Goal: Task Accomplishment & Management: Use online tool/utility

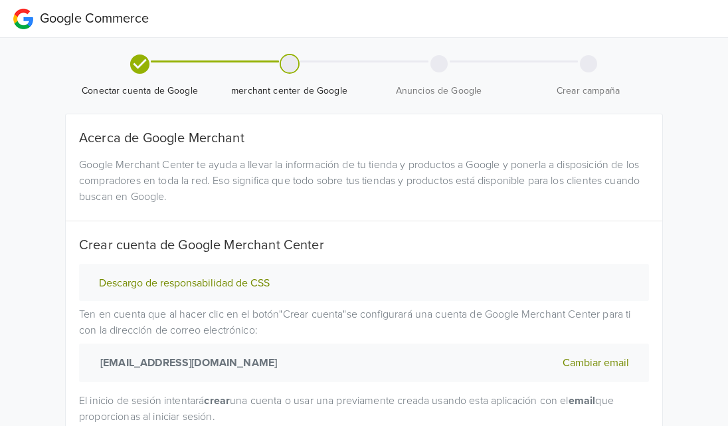
scroll to position [119, 0]
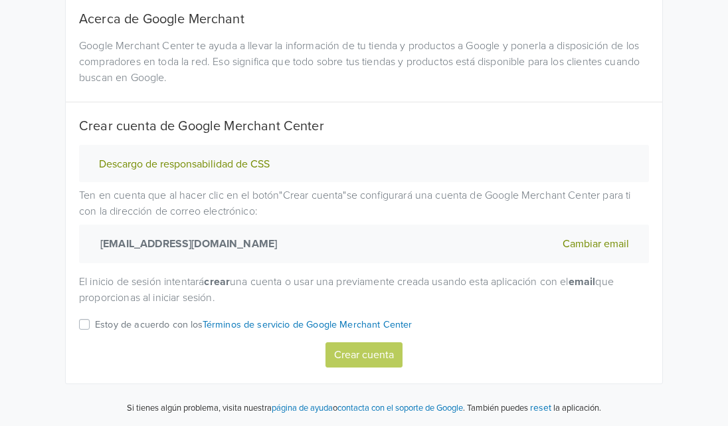
click at [368, 357] on div "Crear cuenta" at bounding box center [364, 354] width 570 height 25
click at [86, 317] on div "Estoy de acuerdo con los Términos de servicio de Google Merchant Center" at bounding box center [364, 329] width 570 height 26
click at [95, 322] on label "Estoy de acuerdo con los Términos de servicio de Google Merchant Center" at bounding box center [253, 329] width 317 height 26
click at [0, 0] on input "Estoy de acuerdo con los Términos de servicio de Google Merchant Center" at bounding box center [0, 0] width 0 height 0
click at [361, 356] on button "Crear cuenta" at bounding box center [363, 354] width 77 height 25
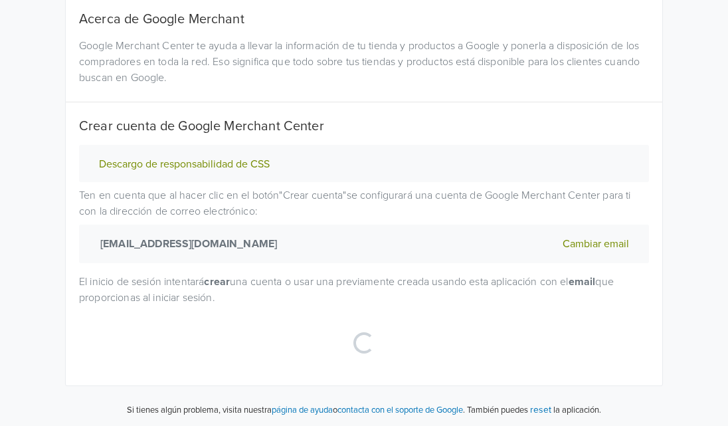
select select "cl"
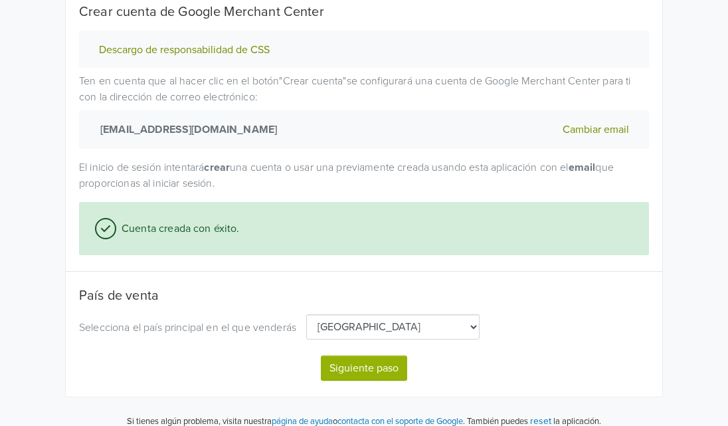
scroll to position [246, 0]
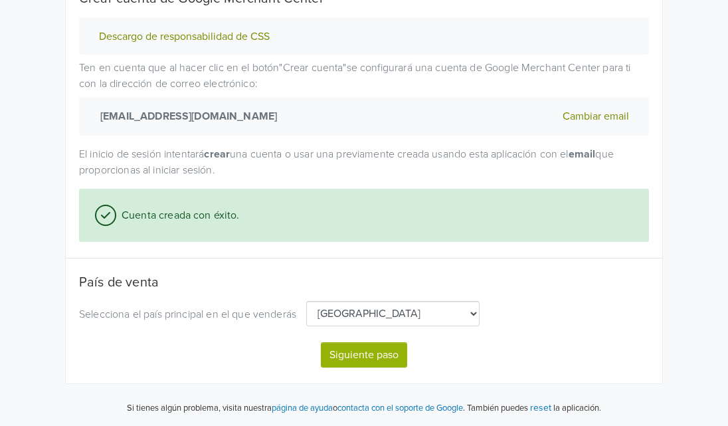
click at [370, 365] on button "Siguiente paso" at bounding box center [364, 354] width 86 height 25
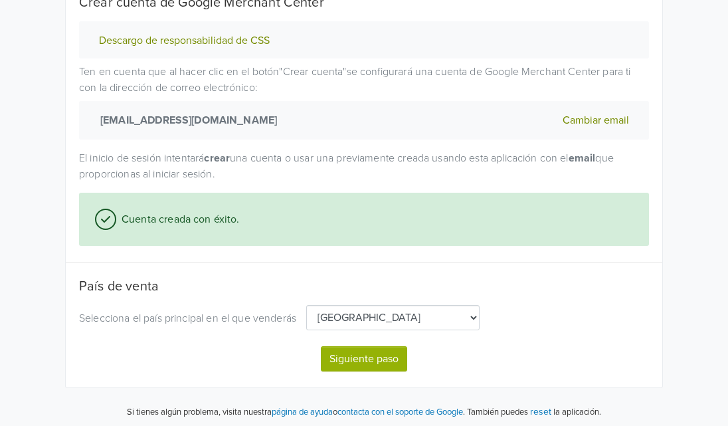
select select "cl"
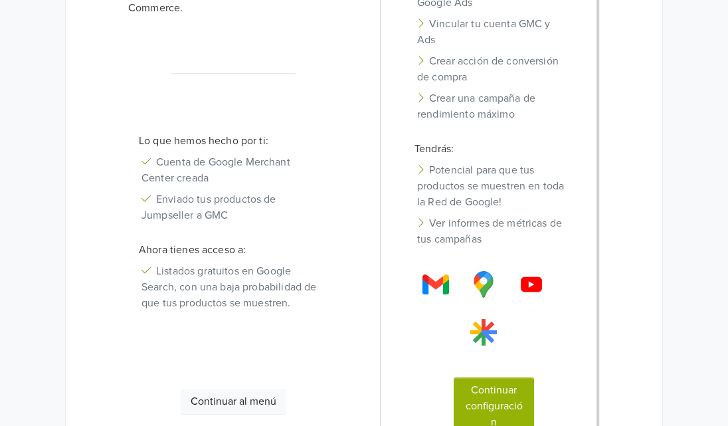
scroll to position [246, 0]
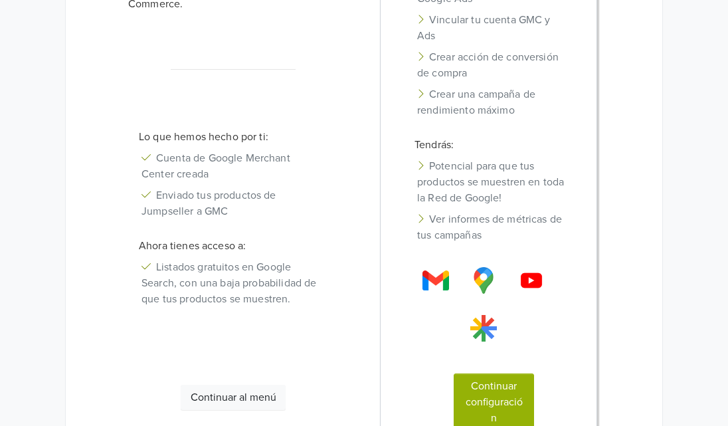
click at [726, 205] on div "Google Commerce Conectar cuenta de Google merchant center de Google Anuncios de…" at bounding box center [364, 141] width 728 height 775
click at [727, 206] on html "Google Commerce Conectar cuenta de Google merchant center de Google Anuncios de…" at bounding box center [364, 141] width 728 height 775
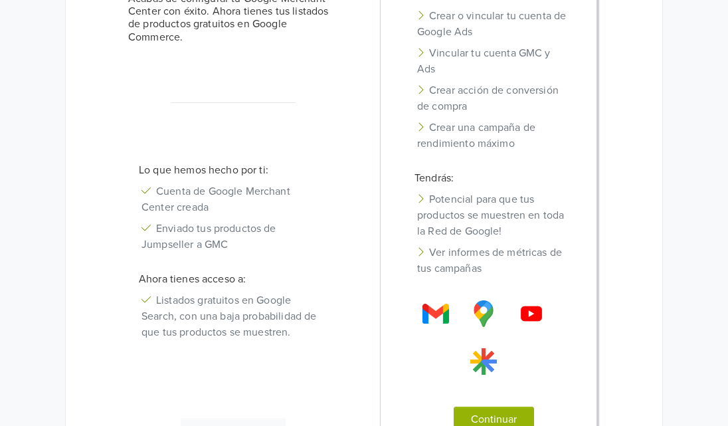
scroll to position [349, 0]
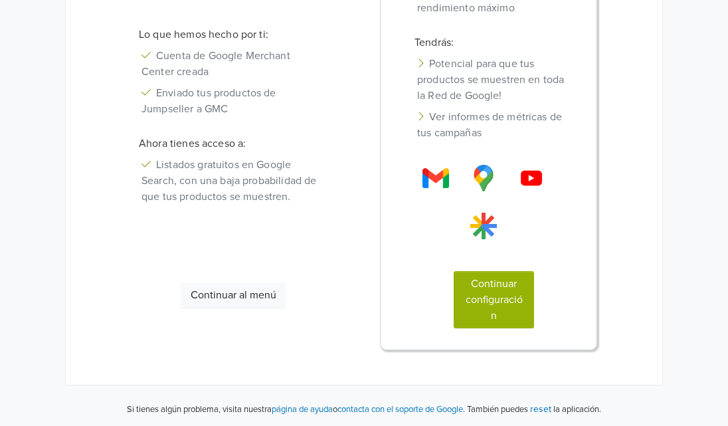
click at [256, 290] on button "Continuar al menú" at bounding box center [233, 294] width 105 height 25
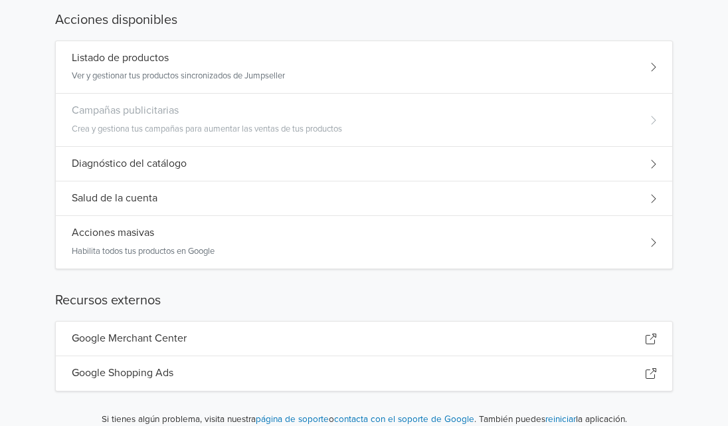
click at [278, 70] on p "Ver y gestionar tus productos sincronizados de Jumpseller" at bounding box center [178, 76] width 213 height 13
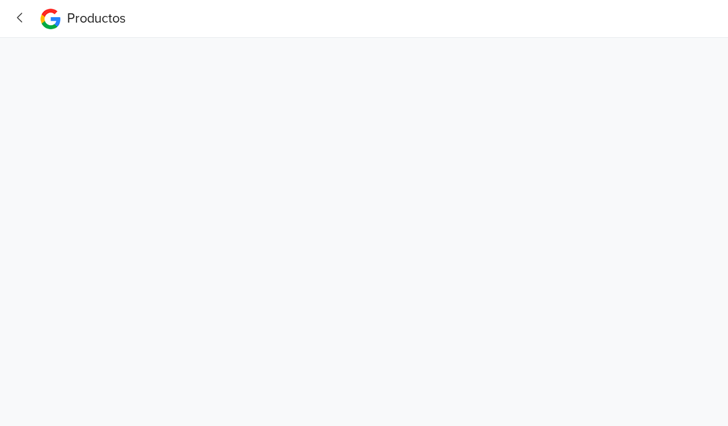
scroll to position [0, 0]
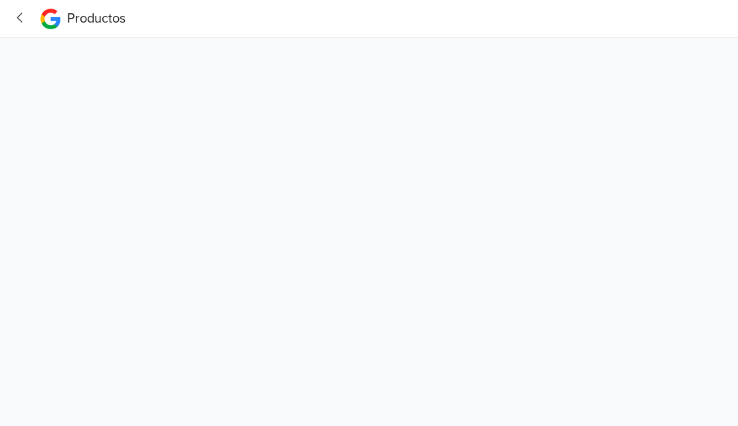
click at [22, 13] on icon "button" at bounding box center [20, 18] width 18 height 14
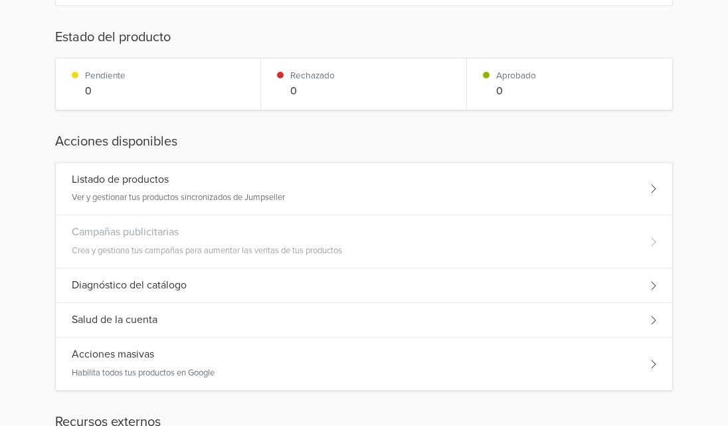
scroll to position [242, 0]
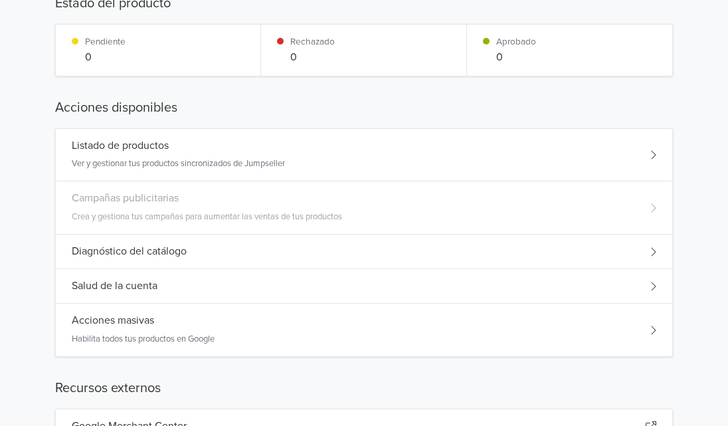
click at [649, 151] on div "Listado de productos Ver y gestionar tus productos sincronizados de Jumpseller" at bounding box center [364, 155] width 616 height 53
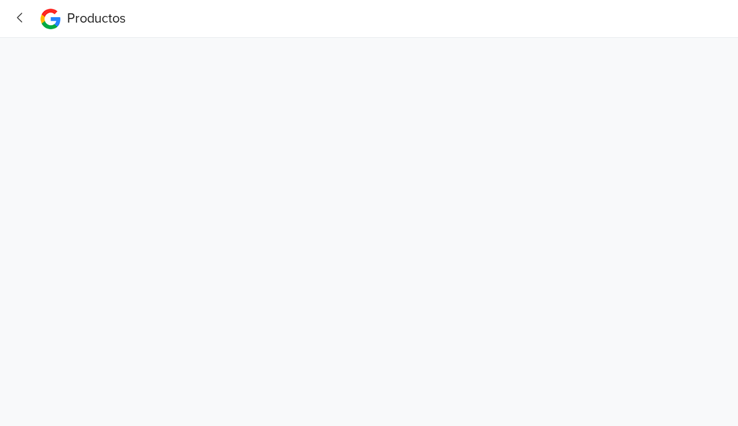
click at [18, 16] on icon "button" at bounding box center [20, 18] width 18 height 14
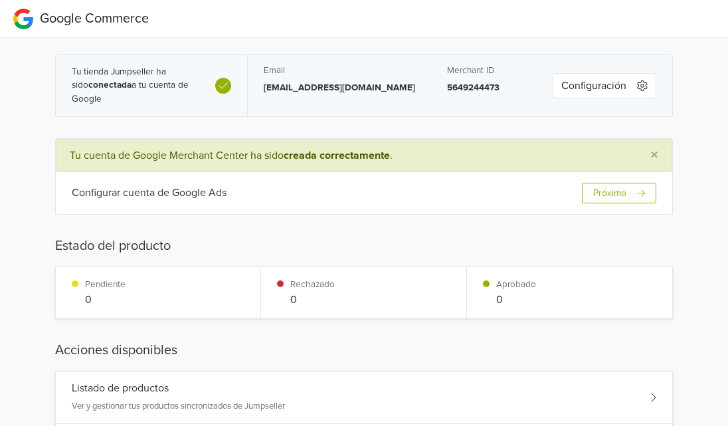
drag, startPoint x: 637, startPoint y: 74, endPoint x: 633, endPoint y: 63, distance: 11.6
click at [633, 63] on div "Configuración" at bounding box center [603, 85] width 135 height 62
click at [637, 80] on icon "button" at bounding box center [642, 85] width 11 height 11
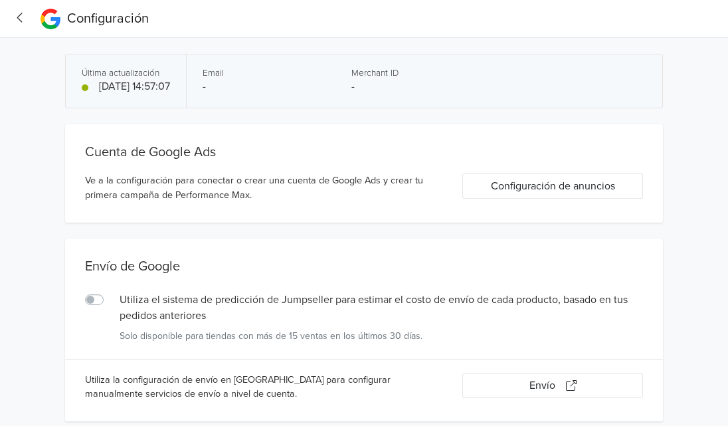
click at [25, 18] on icon "button" at bounding box center [20, 18] width 18 height 14
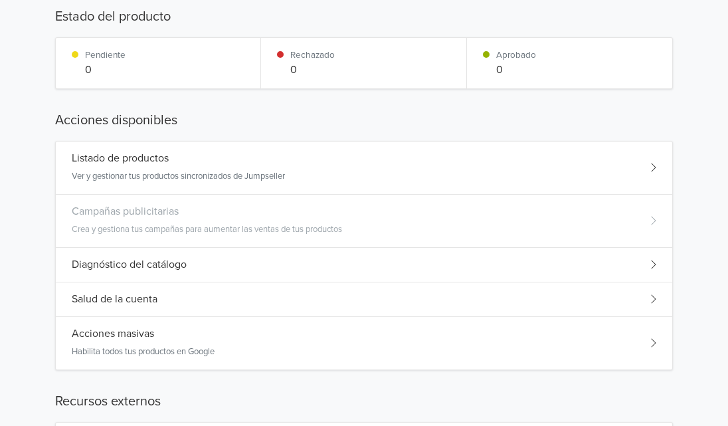
scroll to position [220, 0]
click at [657, 160] on div "Listado de productos Ver y gestionar tus productos sincronizados de Jumpseller" at bounding box center [364, 166] width 616 height 53
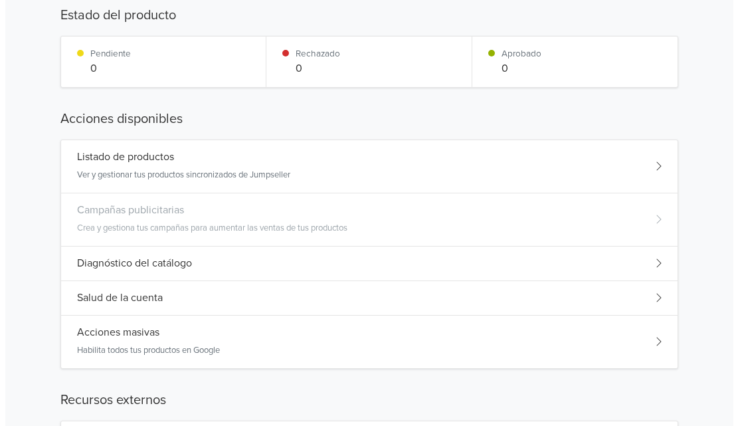
scroll to position [0, 0]
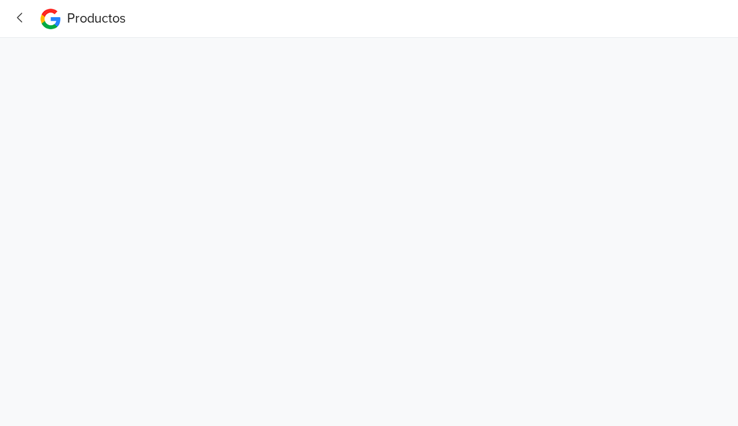
click at [554, 43] on html "Productos" at bounding box center [369, 21] width 738 height 43
